Goal: Navigation & Orientation: Find specific page/section

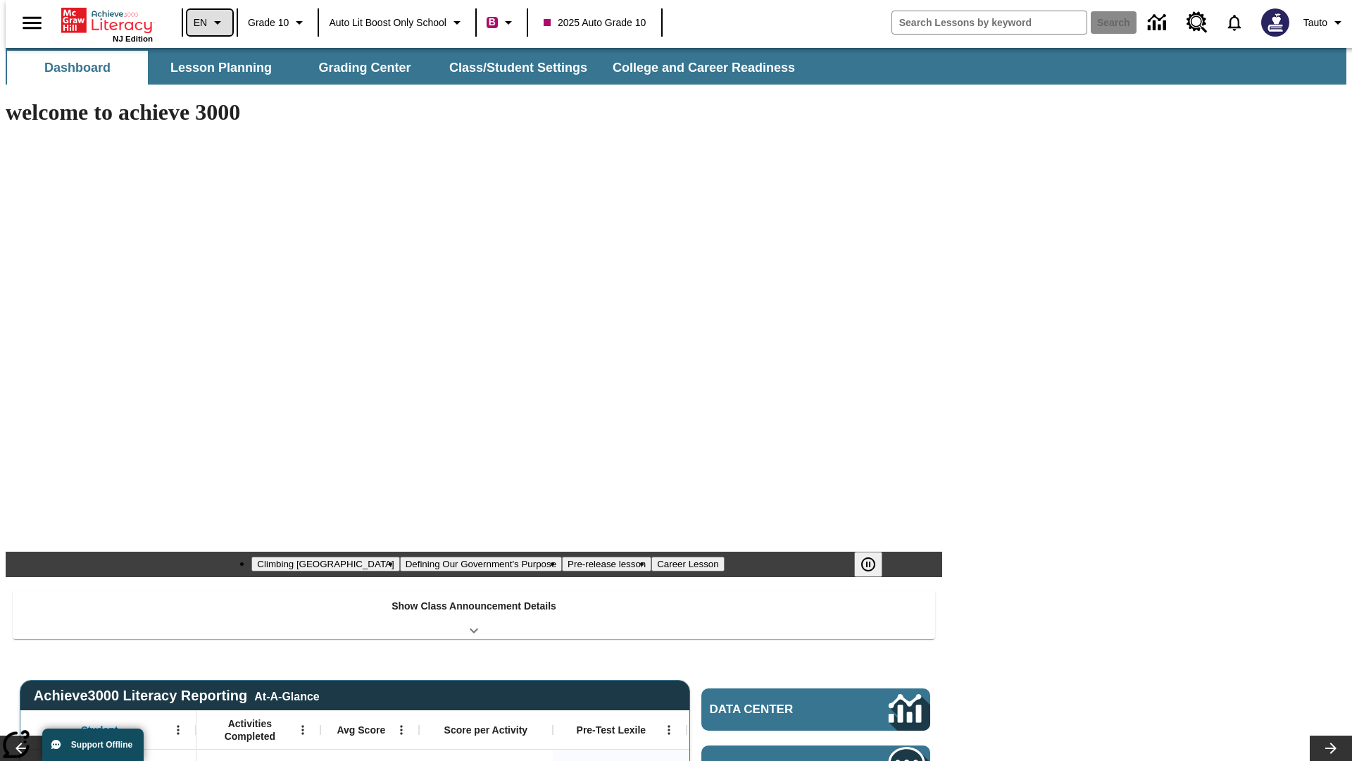
click at [209, 23] on icon "Language: EN, Select a language" at bounding box center [217, 22] width 17 height 17
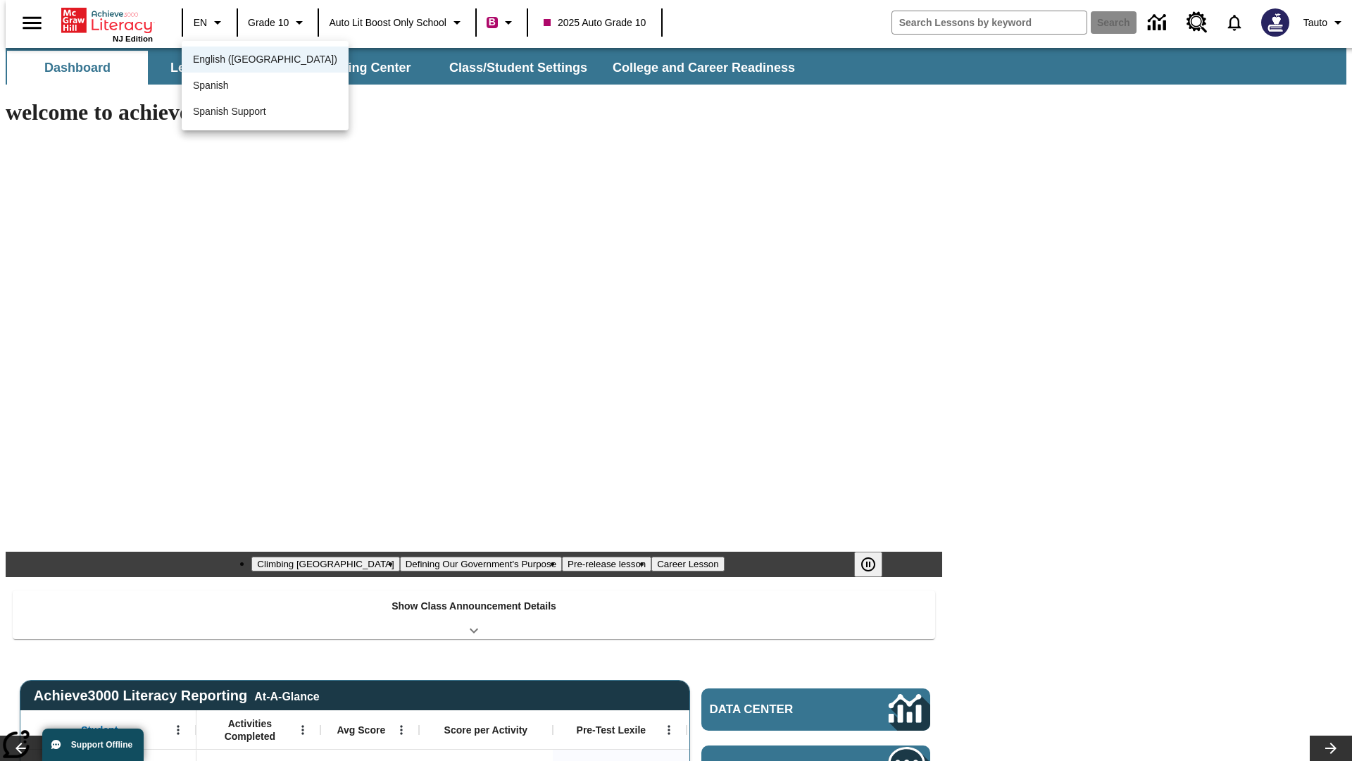
click at [235, 61] on span "English (US)" at bounding box center [265, 59] width 144 height 15
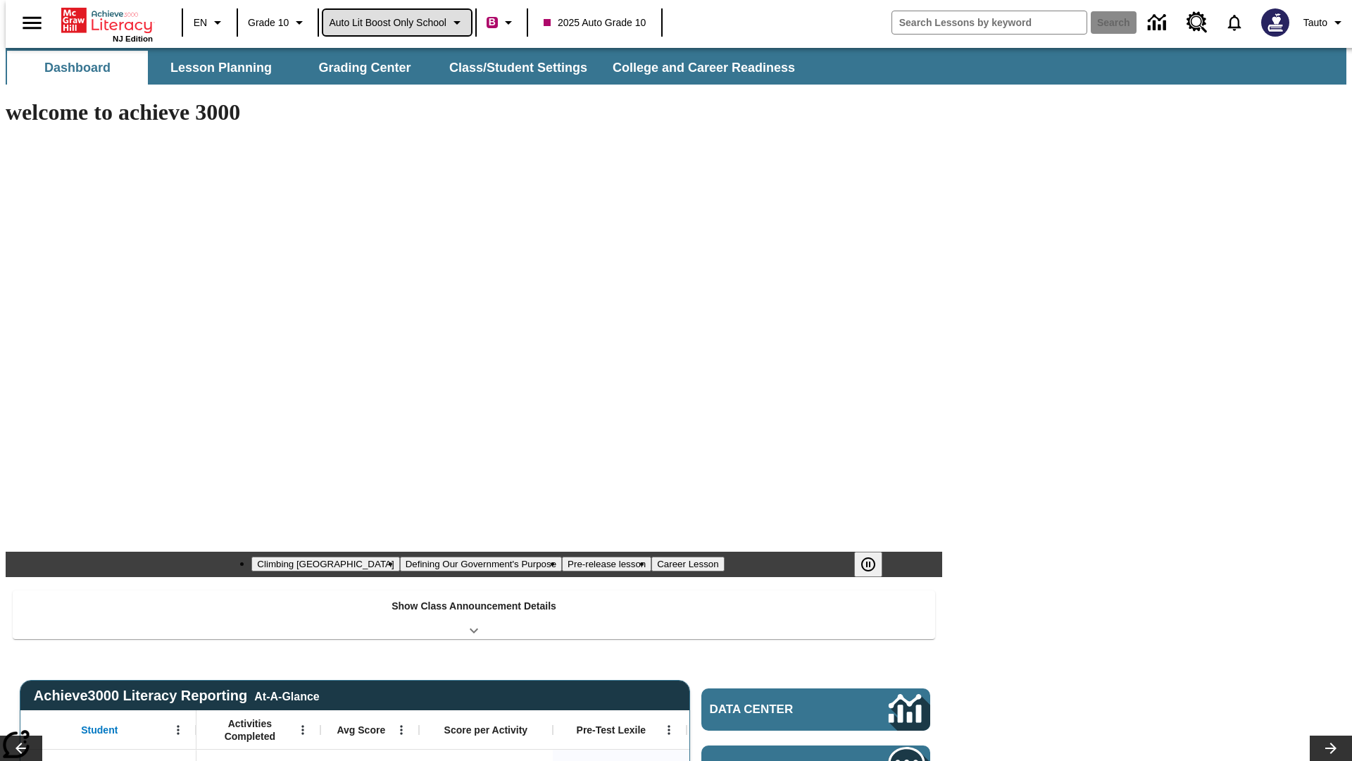
click at [397, 23] on span "Auto Lit Boost only School" at bounding box center [388, 22] width 118 height 15
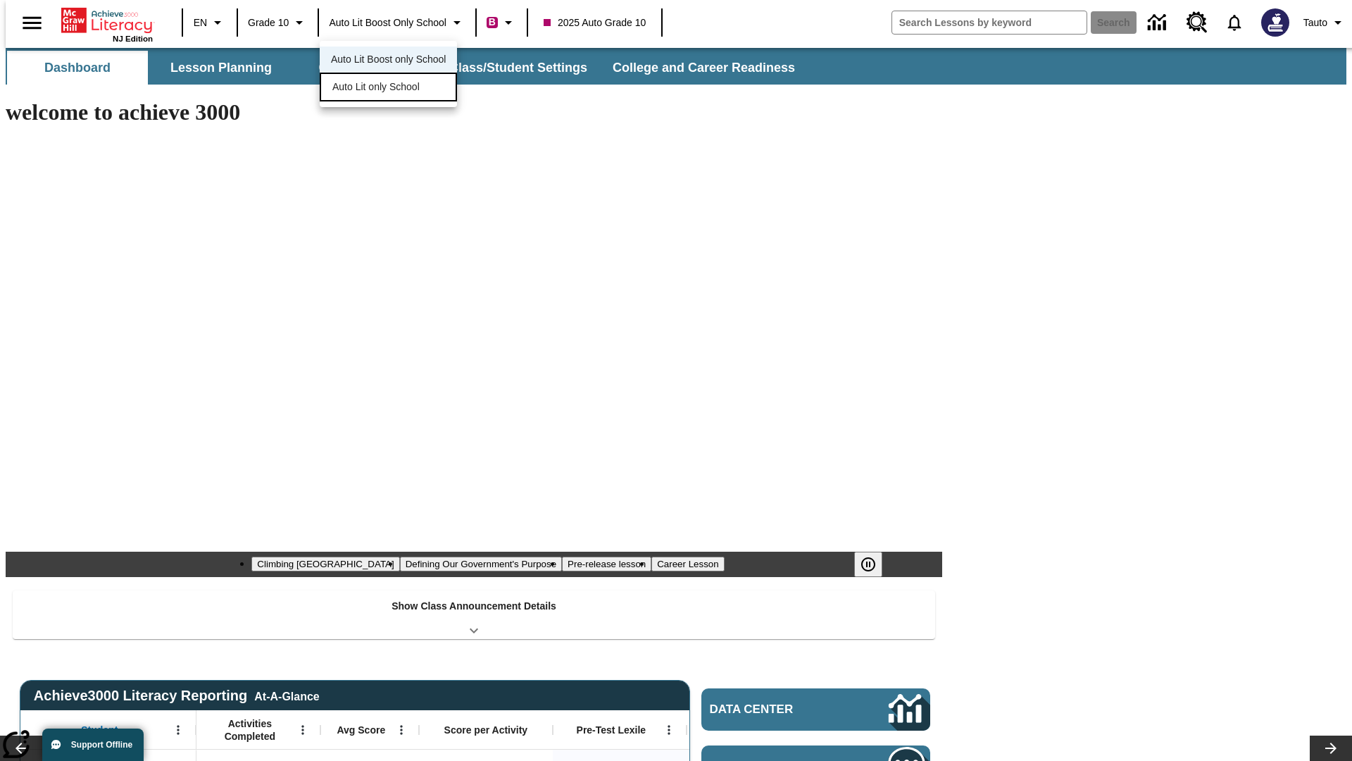
click at [377, 88] on span "Auto Lit only School" at bounding box center [375, 87] width 87 height 15
